Goal: Task Accomplishment & Management: Manage account settings

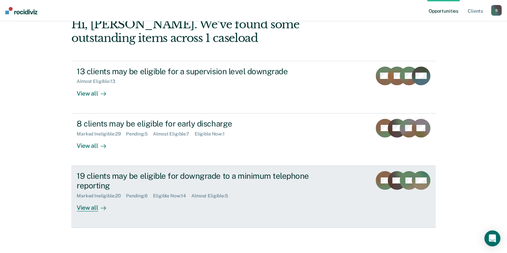
scroll to position [40, 0]
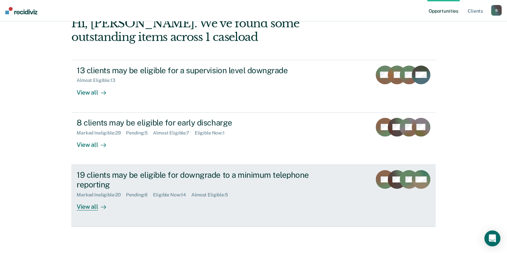
click at [78, 210] on div "View all" at bounding box center [95, 204] width 37 height 13
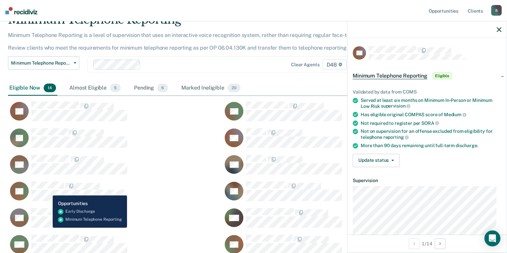
scroll to position [81, 0]
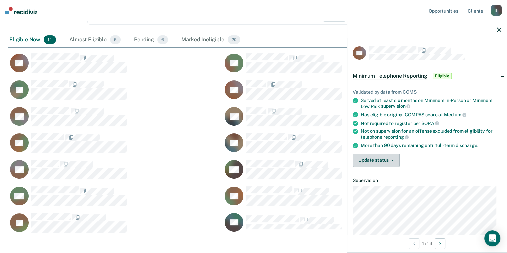
click at [381, 156] on button "Update status" at bounding box center [376, 160] width 47 height 13
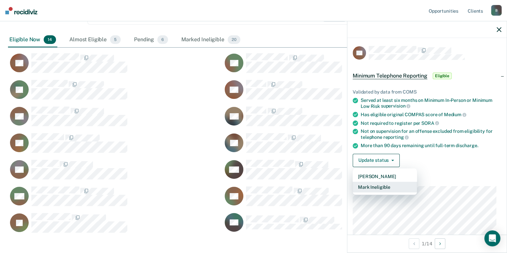
click at [379, 187] on button "Mark Ineligible" at bounding box center [385, 187] width 64 height 11
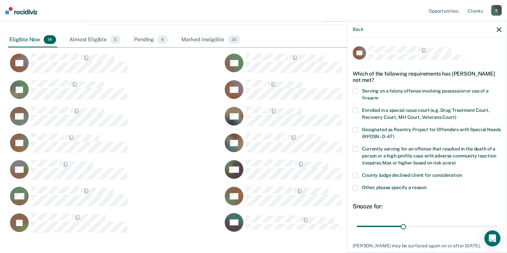
click at [359, 187] on label "Other, please specify a reason" at bounding box center [427, 188] width 149 height 7
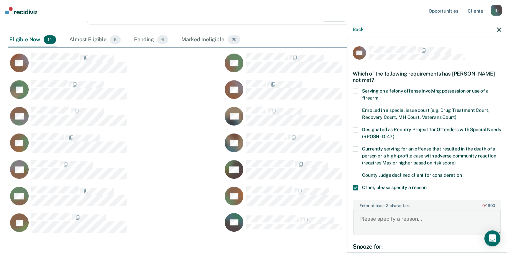
click at [382, 216] on textarea "Enter at least 3 characters 0 / 1600" at bounding box center [426, 222] width 147 height 25
drag, startPoint x: 408, startPoint y: 213, endPoint x: 402, endPoint y: 224, distance: 11.9
click at [407, 216] on textarea "90 days befor" at bounding box center [426, 222] width 147 height 25
drag, startPoint x: 397, startPoint y: 220, endPoint x: 347, endPoint y: 219, distance: 49.4
click at [347, 219] on div "TK Which of the following requirements has [PERSON_NAME] not met? Serving on a …" at bounding box center [426, 145] width 159 height 214
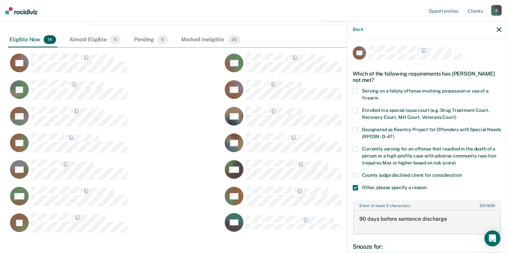
click at [458, 220] on textarea "90 days before sentence discharge" at bounding box center [426, 222] width 147 height 25
click at [364, 218] on textarea "90 days before sentence discharge date" at bounding box center [426, 222] width 147 height 25
drag, startPoint x: 466, startPoint y: 219, endPoint x: 350, endPoint y: 221, distance: 116.0
click at [349, 222] on div "TK Which of the following requirements has [PERSON_NAME] not met? Serving on a …" at bounding box center [426, 145] width 159 height 214
type textarea "w"
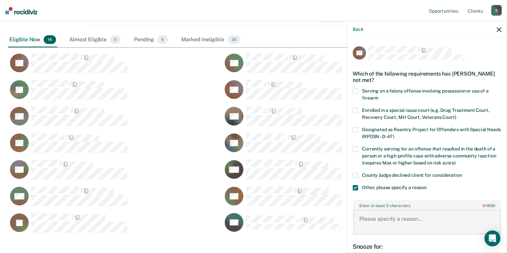
click at [420, 220] on textarea "Enter at least 3 characters 0 / 1600" at bounding box center [426, 222] width 147 height 25
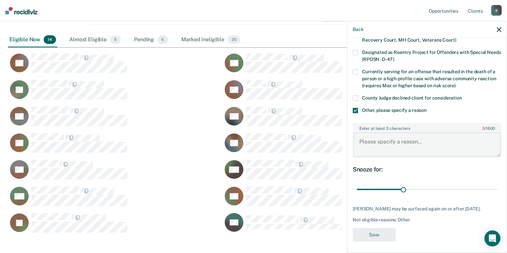
scroll to position [84, 0]
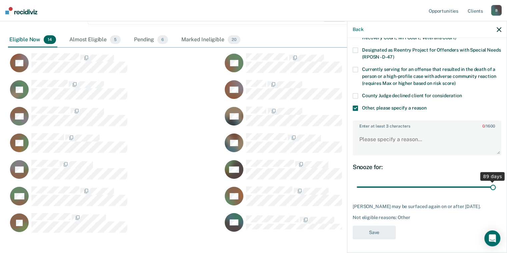
drag, startPoint x: 401, startPoint y: 182, endPoint x: 488, endPoint y: 181, distance: 86.7
type input "89"
click at [488, 182] on input "range" at bounding box center [427, 188] width 141 height 12
click at [375, 139] on textarea "Enter at least 3 characters 0 / 1600" at bounding box center [426, 142] width 147 height 25
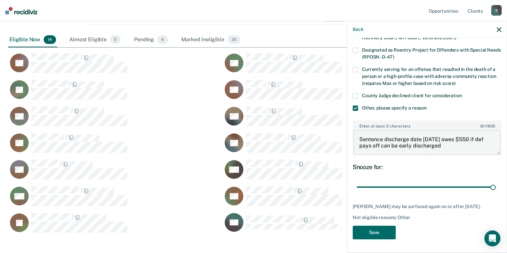
type textarea "Sentence discharge date [DATE] owes $550 if def pays off can be early discharged"
click at [377, 229] on button "Save" at bounding box center [374, 233] width 43 height 14
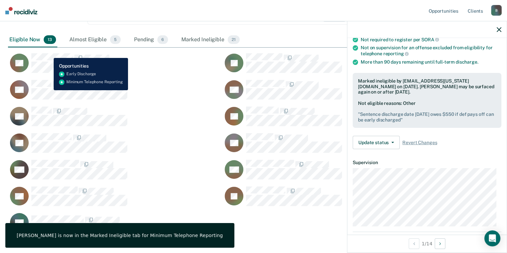
scroll to position [77, 0]
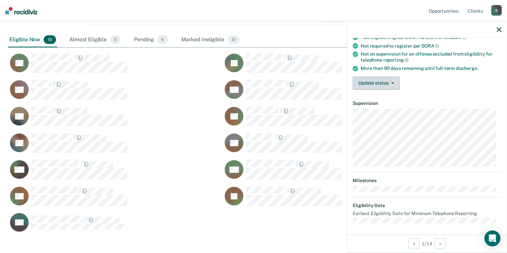
click at [384, 81] on button "Update status" at bounding box center [376, 83] width 47 height 13
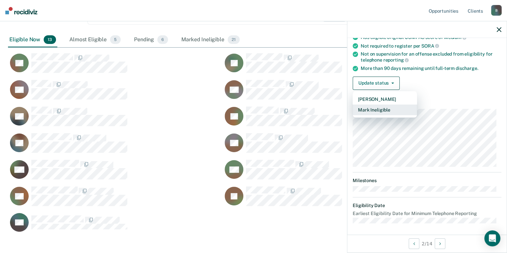
click at [384, 112] on button "Mark Ineligible" at bounding box center [385, 110] width 64 height 11
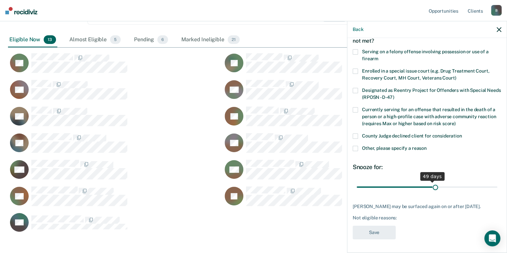
scroll to position [44, 0]
drag, startPoint x: 401, startPoint y: 182, endPoint x: 440, endPoint y: 180, distance: 38.7
type input "56"
click at [440, 182] on input "range" at bounding box center [427, 188] width 141 height 12
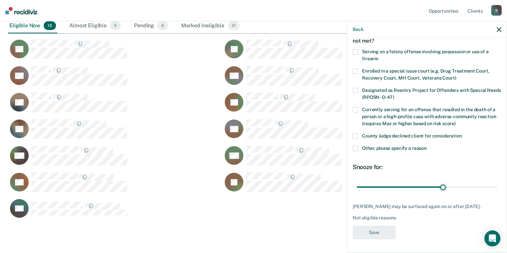
scroll to position [115, 0]
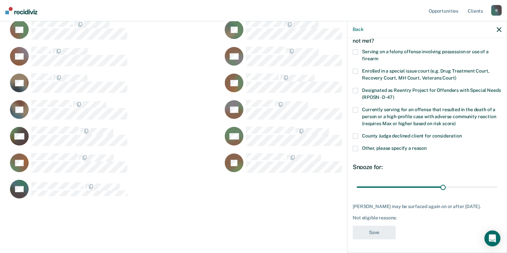
click at [356, 146] on span at bounding box center [355, 148] width 5 height 5
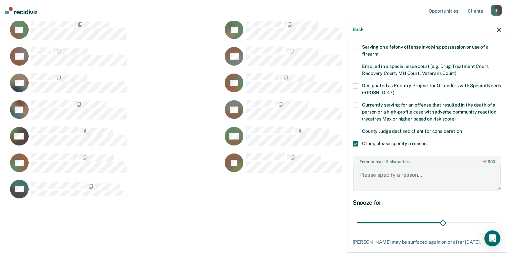
click at [372, 176] on textarea "Enter at least 3 characters 0 / 1600" at bounding box center [426, 178] width 147 height 25
type textarea "[DATE] of discharge"
drag, startPoint x: 440, startPoint y: 221, endPoint x: 447, endPoint y: 221, distance: 7.4
type input "61"
click at [447, 221] on input "range" at bounding box center [427, 223] width 141 height 12
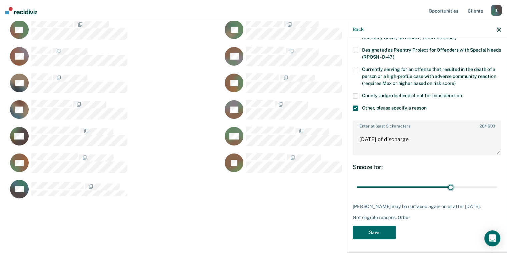
scroll to position [84, 0]
click at [385, 238] on button "Save" at bounding box center [374, 233] width 43 height 14
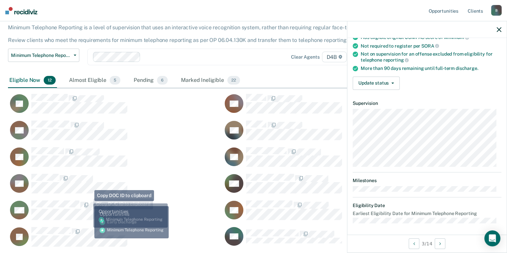
scroll to position [0, 0]
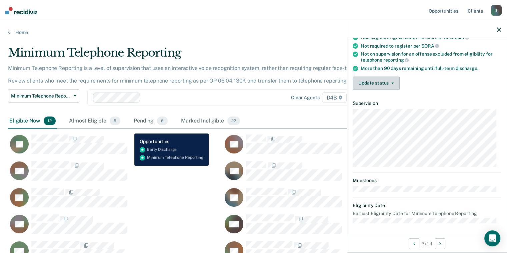
click at [367, 80] on button "Update status" at bounding box center [376, 83] width 47 height 13
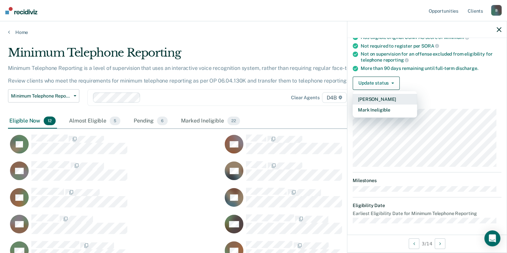
click at [379, 99] on button "[PERSON_NAME]" at bounding box center [385, 99] width 64 height 11
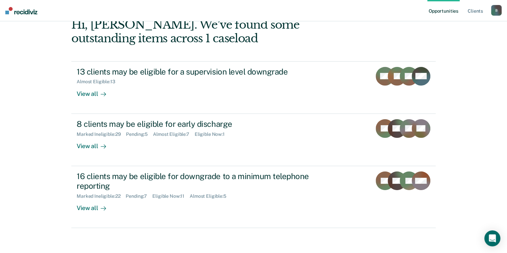
scroll to position [40, 0]
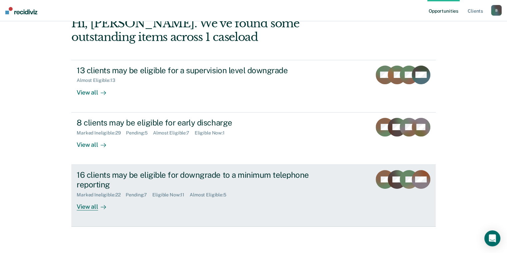
click at [85, 210] on link "16 clients may be eligible for downgrade to a minimum telephone reporting Marke…" at bounding box center [253, 196] width 364 height 62
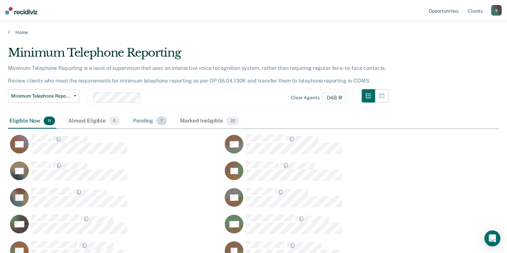
click at [146, 122] on div "Pending 7" at bounding box center [150, 121] width 36 height 15
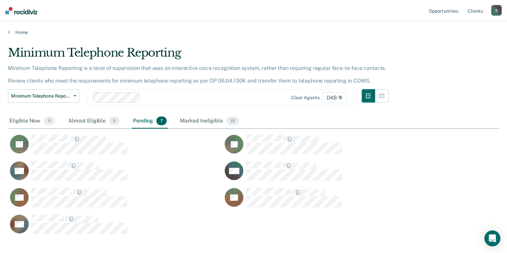
scroll to position [187, 486]
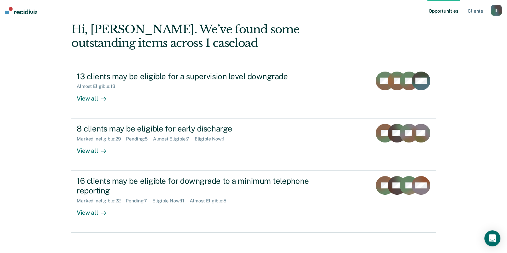
scroll to position [40, 0]
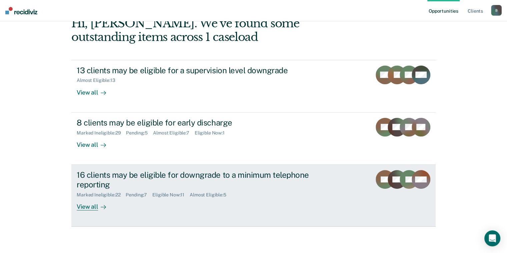
click at [77, 208] on div "View all" at bounding box center [95, 204] width 37 height 13
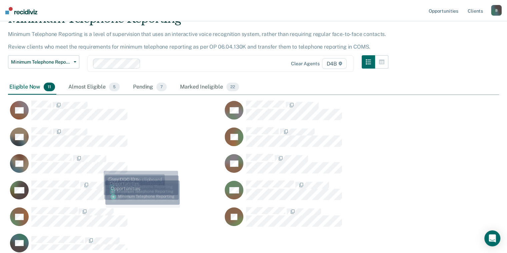
scroll to position [67, 0]
